Goal: Find specific page/section: Find specific page/section

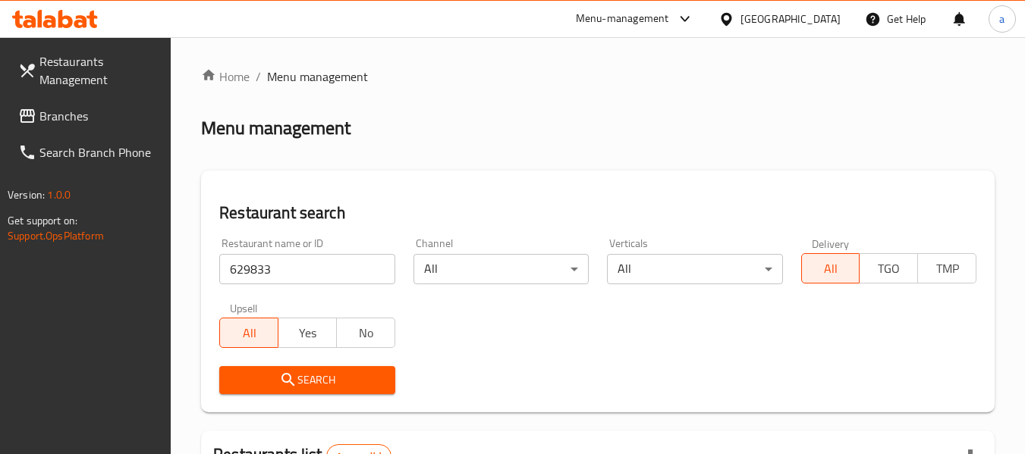
scroll to position [222, 0]
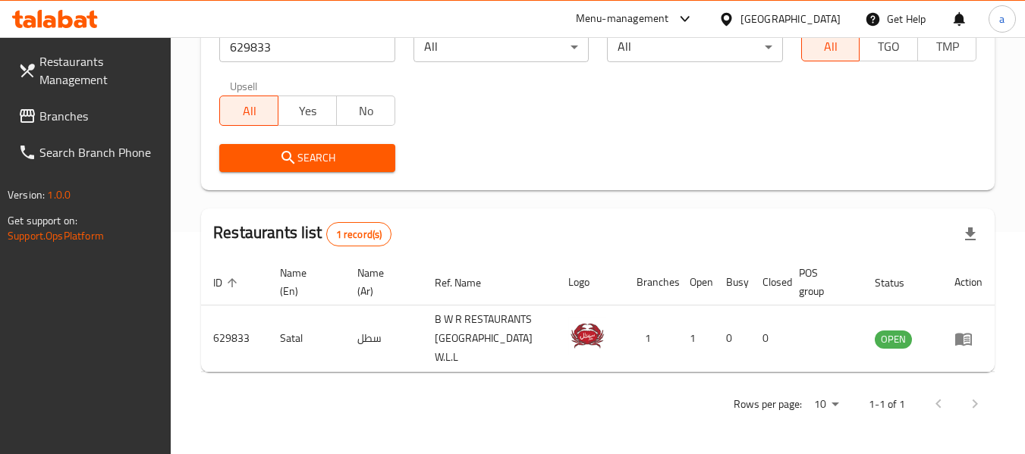
click at [815, 14] on div "[GEOGRAPHIC_DATA]" at bounding box center [790, 19] width 100 height 17
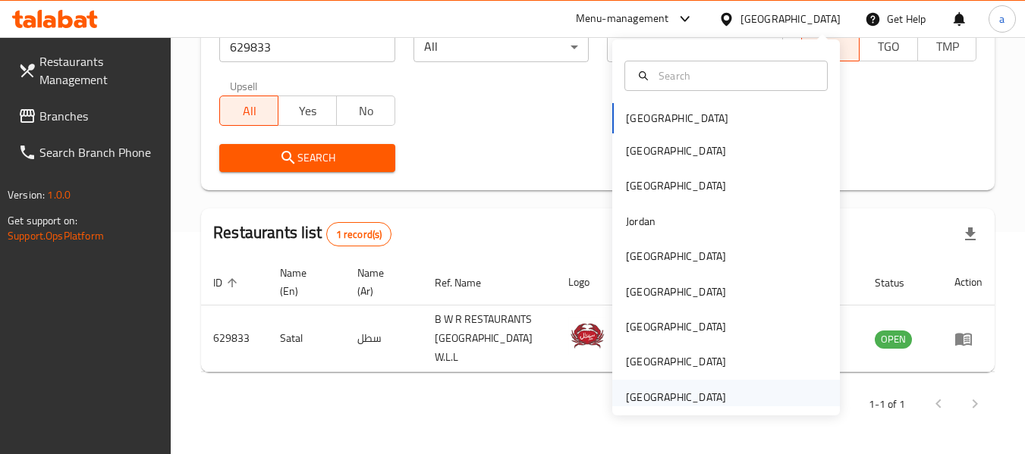
click at [685, 390] on div "[GEOGRAPHIC_DATA]" at bounding box center [676, 397] width 100 height 17
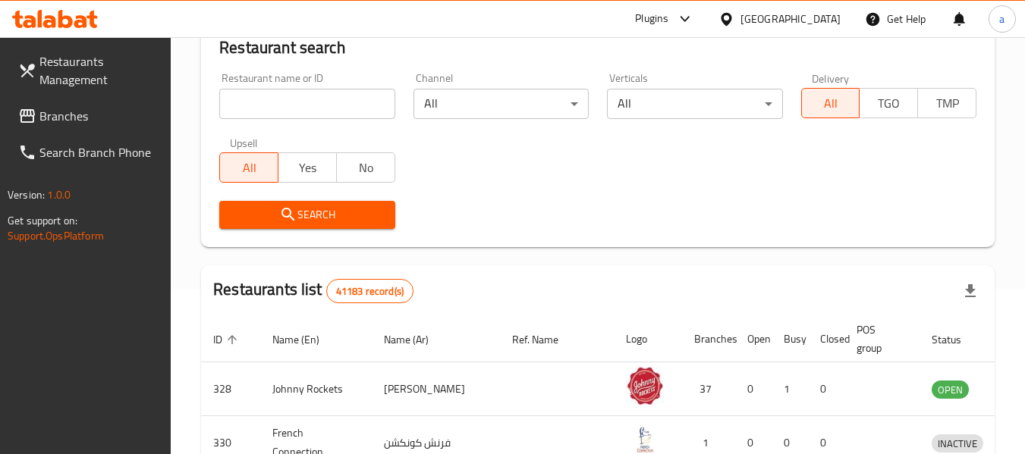
scroll to position [222, 0]
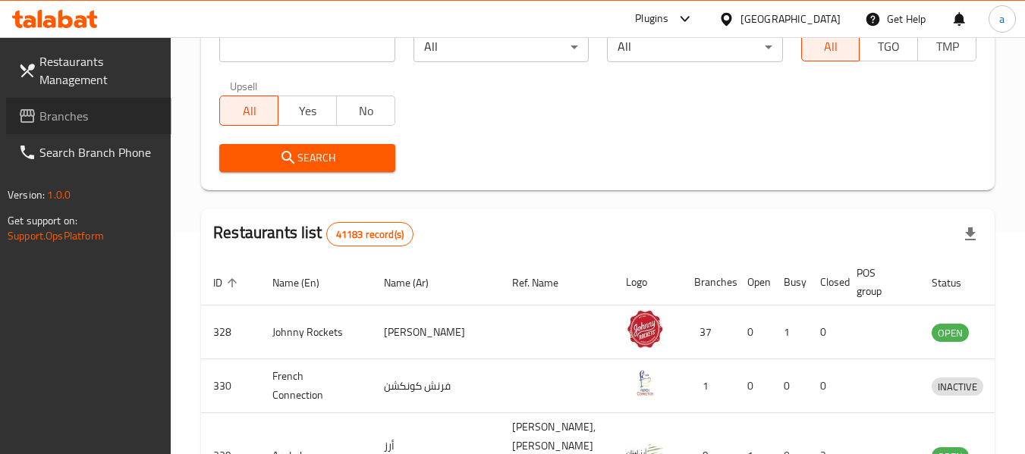
click at [54, 121] on span "Branches" at bounding box center [99, 116] width 120 height 18
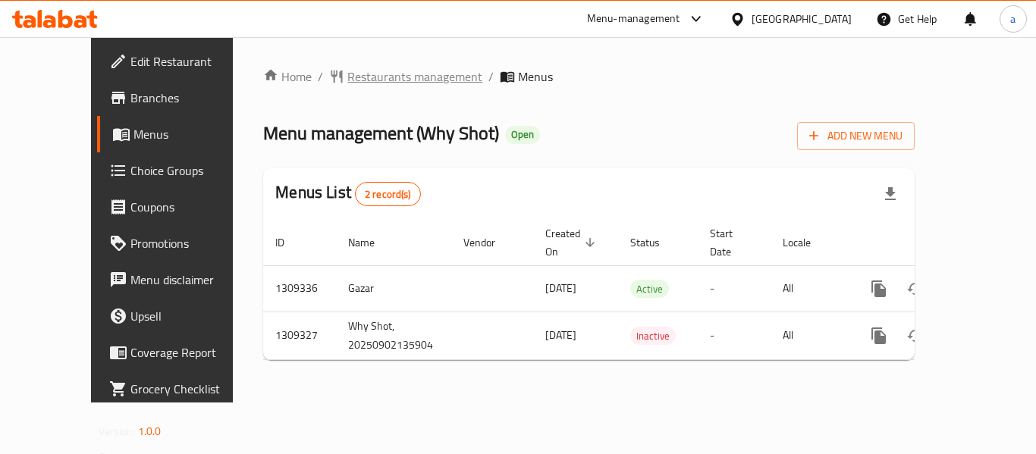
click at [370, 74] on span "Restaurants management" at bounding box center [414, 77] width 135 height 18
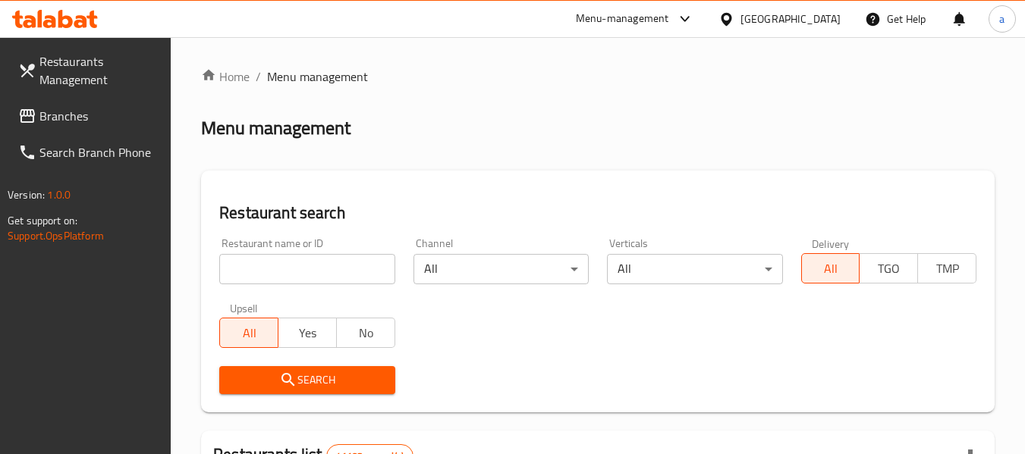
click at [312, 249] on div "Restaurant name or ID Restaurant name or ID" at bounding box center [306, 261] width 175 height 46
drag, startPoint x: 319, startPoint y: 261, endPoint x: 334, endPoint y: 284, distance: 27.3
click at [319, 261] on input "search" at bounding box center [306, 269] width 175 height 30
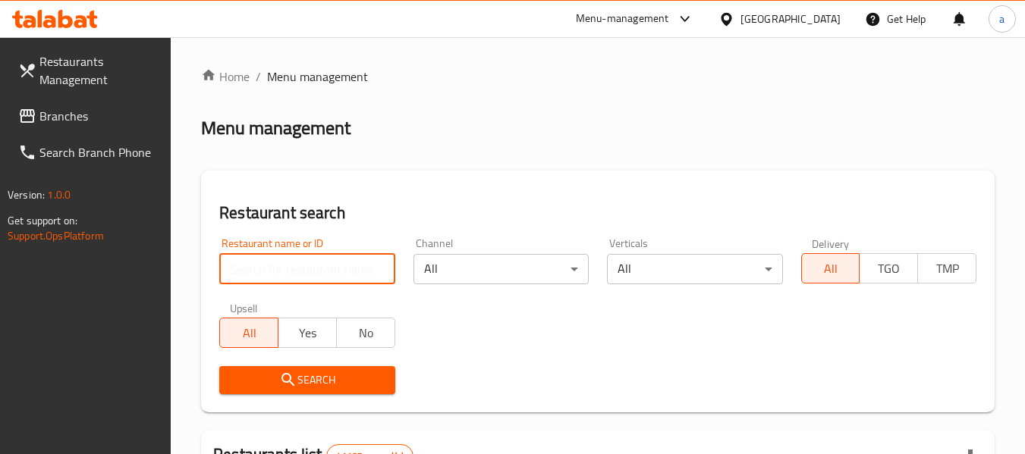
paste input "705215"
type input "705215"
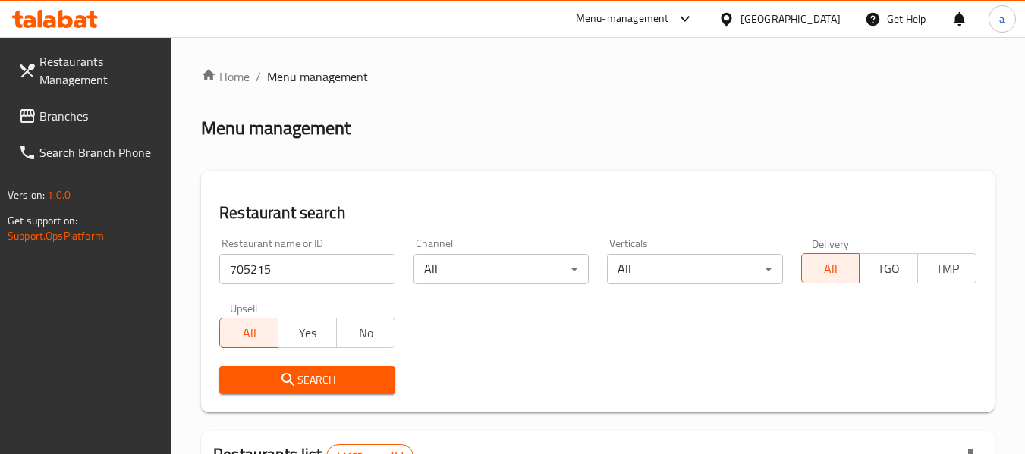
click at [353, 378] on span "Search" at bounding box center [306, 380] width 151 height 19
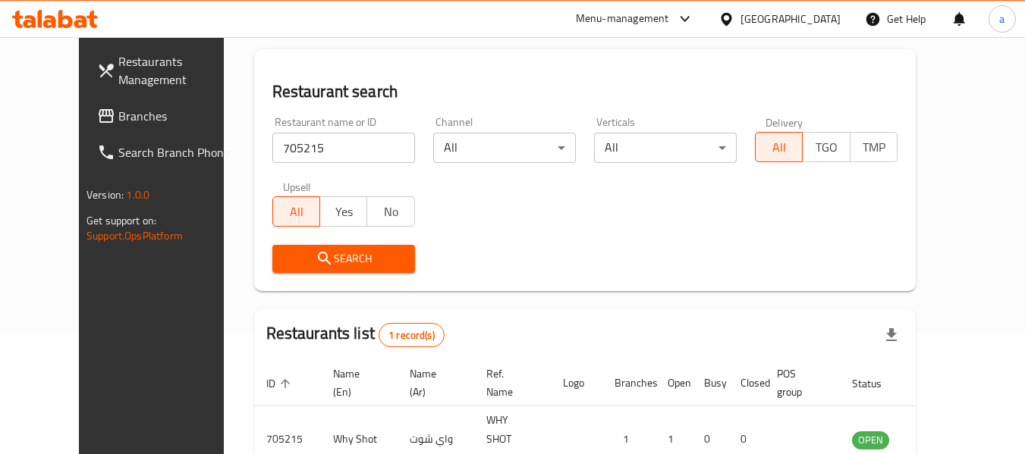
scroll to position [209, 0]
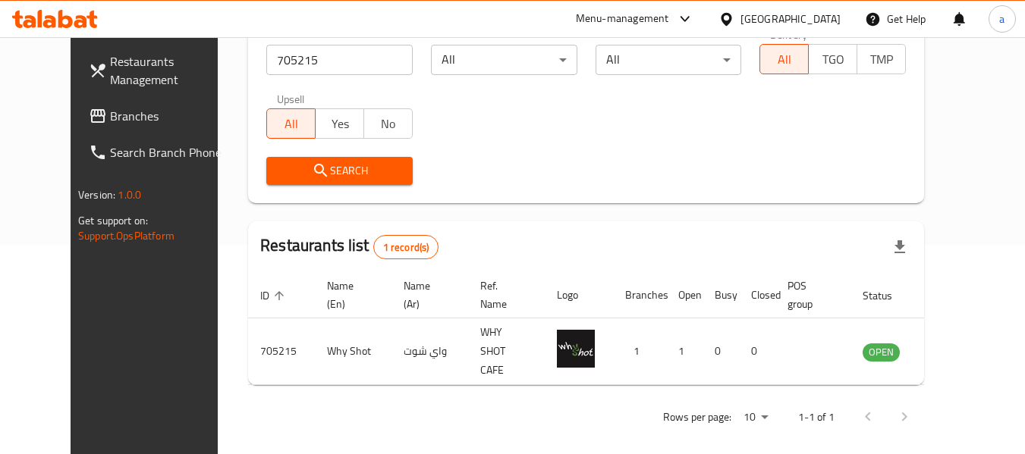
click at [110, 115] on span "Branches" at bounding box center [170, 116] width 120 height 18
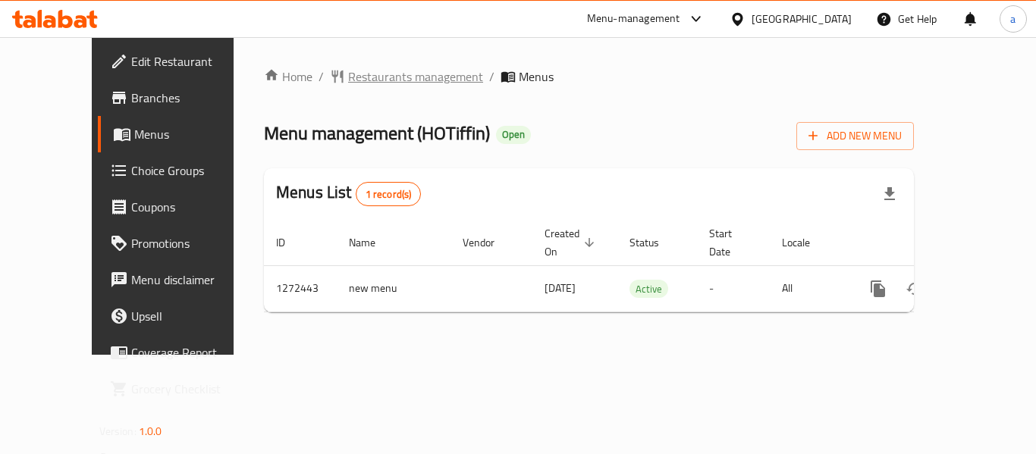
click at [365, 77] on span "Restaurants management" at bounding box center [415, 77] width 135 height 18
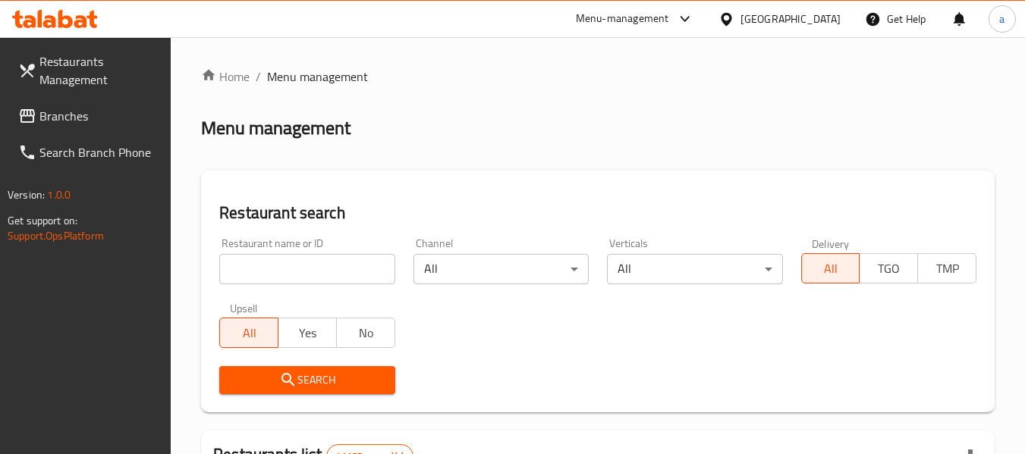
click at [307, 280] on input "search" at bounding box center [306, 269] width 175 height 30
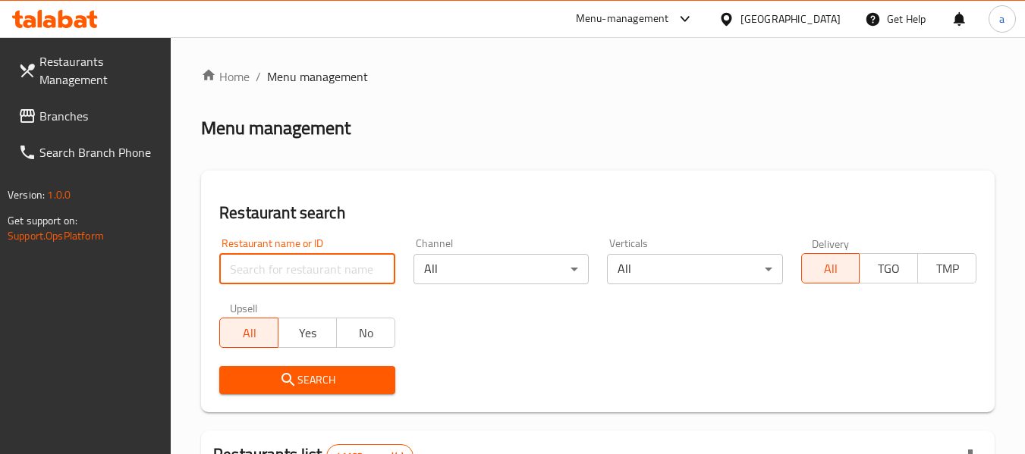
paste input "690282"
type input "690282"
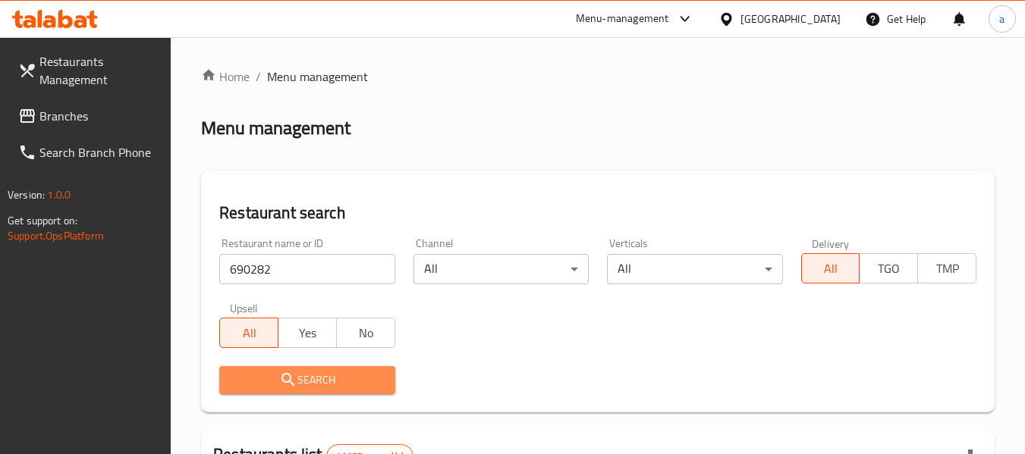
click at [316, 367] on button "Search" at bounding box center [306, 380] width 175 height 28
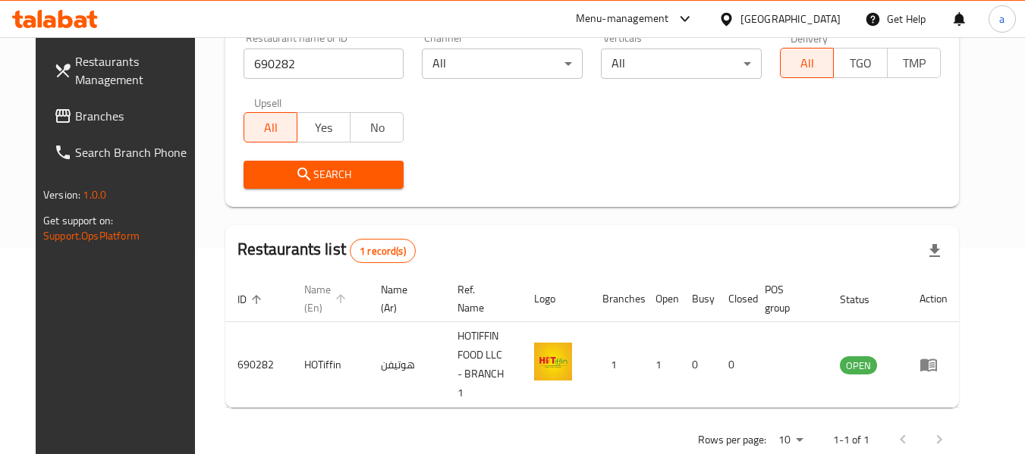
scroll to position [209, 0]
